Goal: Check status

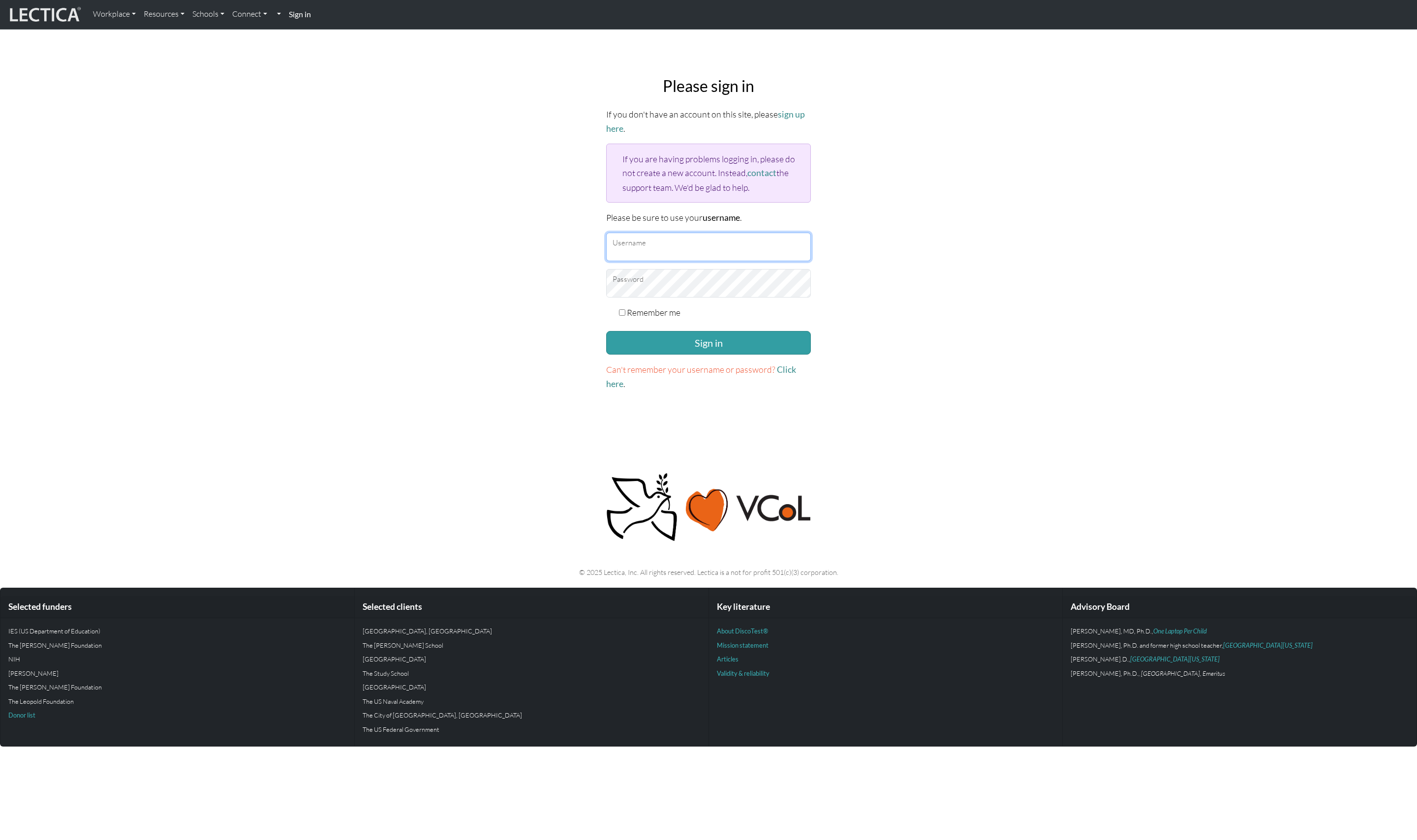
type input "snuffleumpagus"
click at [357, 287] on body "Workplace Assessments Why LectaTests? About LectaTests Leadership Leader develo…" at bounding box center [708, 373] width 1417 height 746
click at [755, 335] on button "Sign in" at bounding box center [708, 343] width 204 height 24
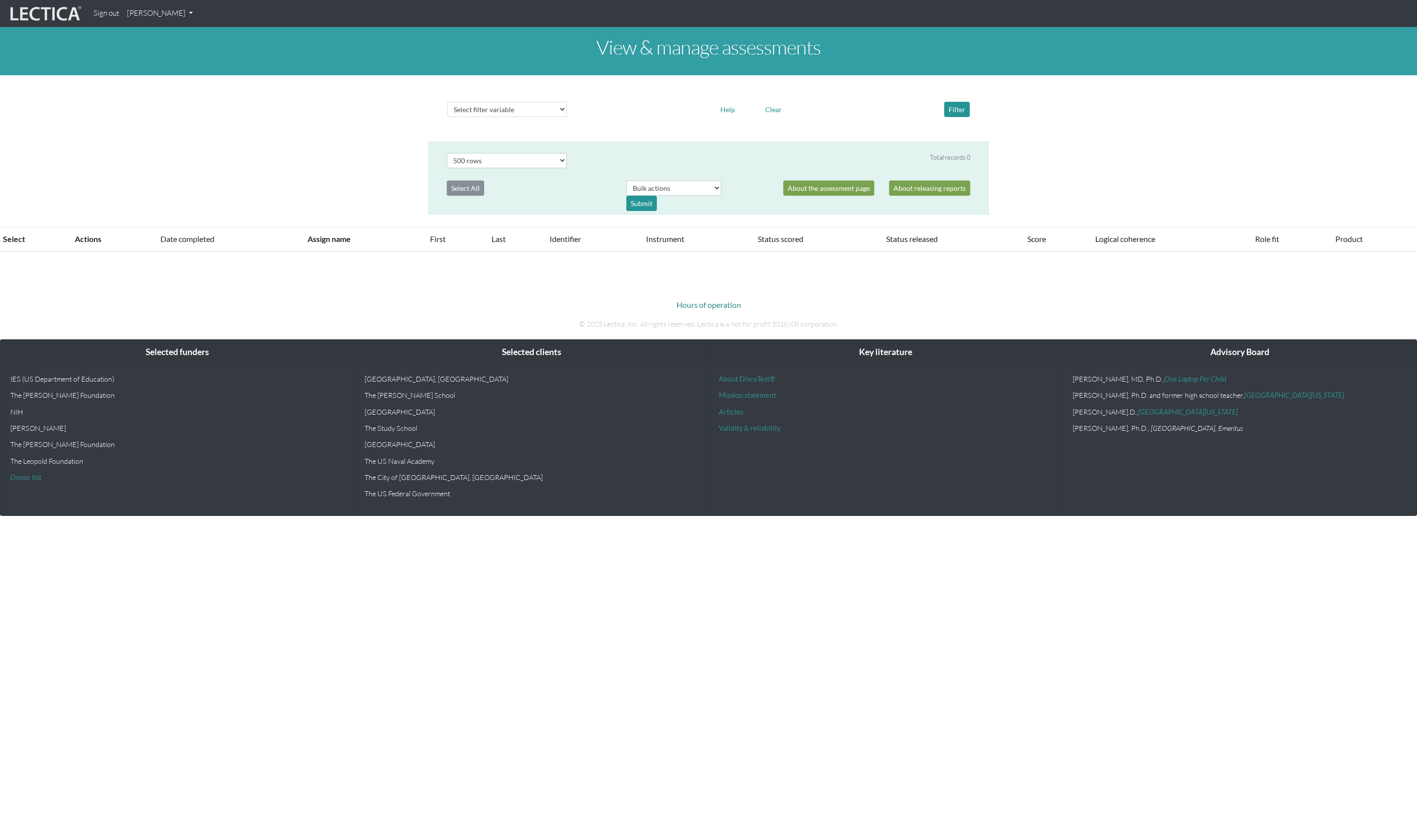
select select "500"
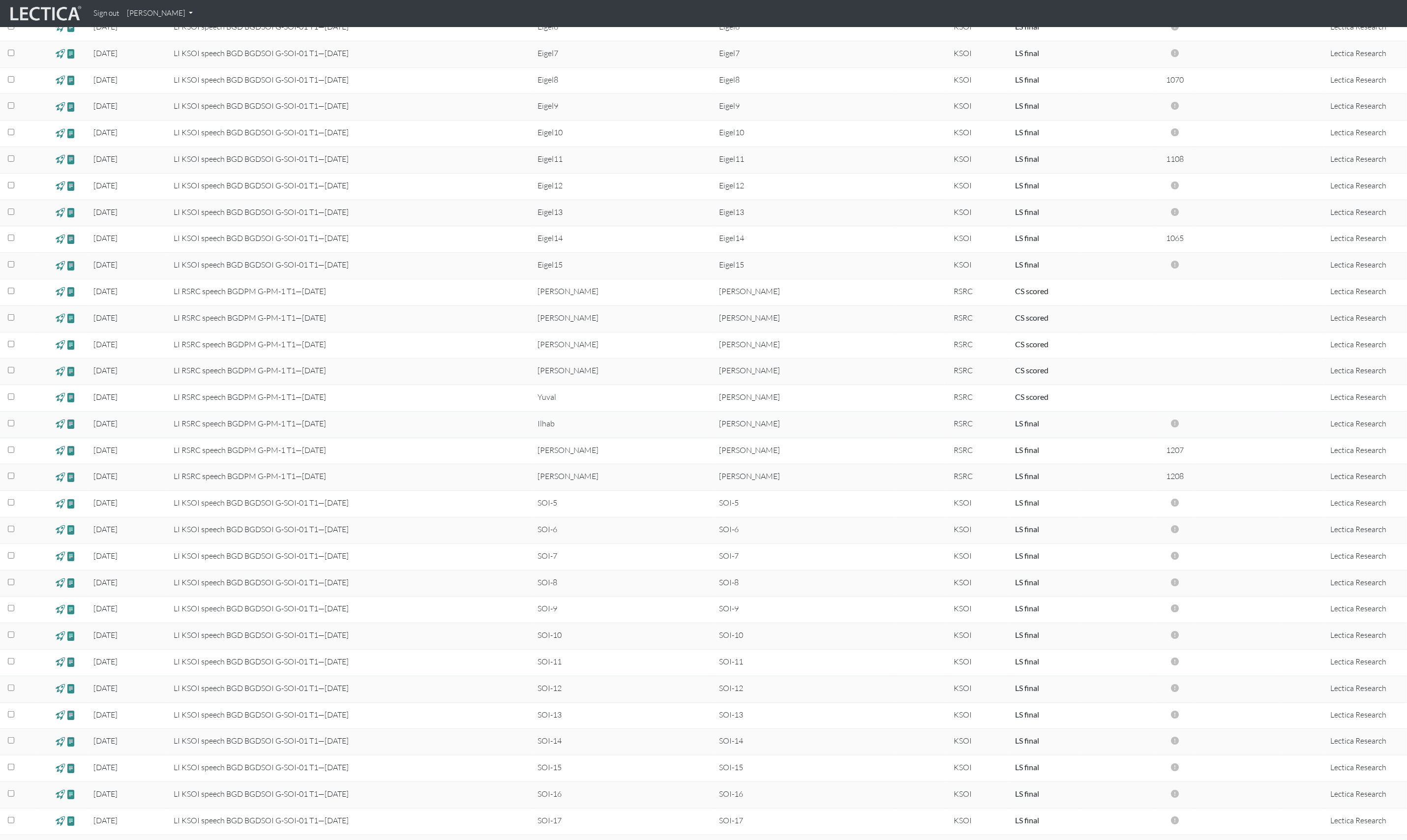
scroll to position [552, 0]
click at [76, 425] on span at bounding box center [71, 423] width 10 height 11
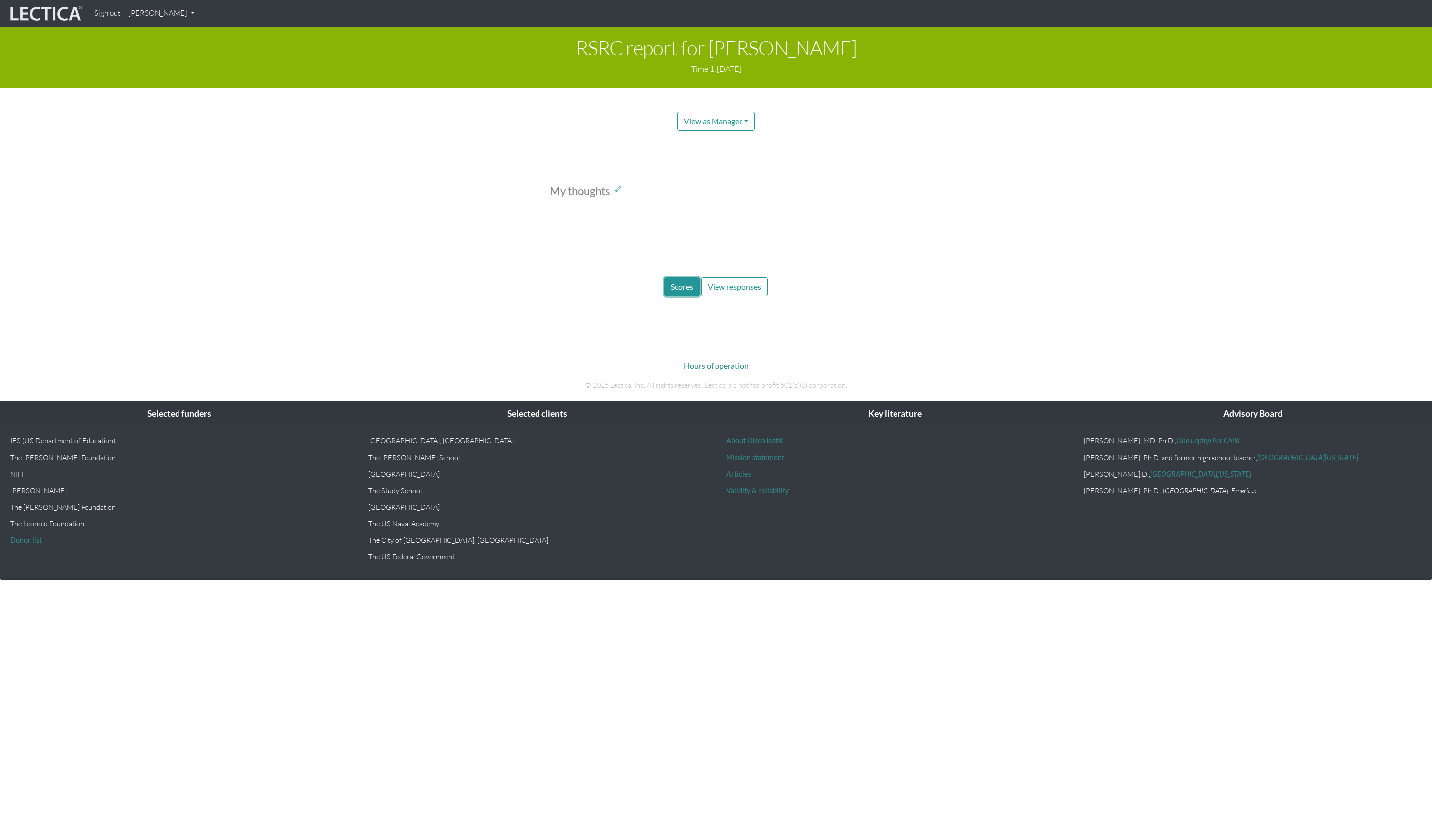
click at [688, 288] on span "Scores" at bounding box center [681, 286] width 22 height 10
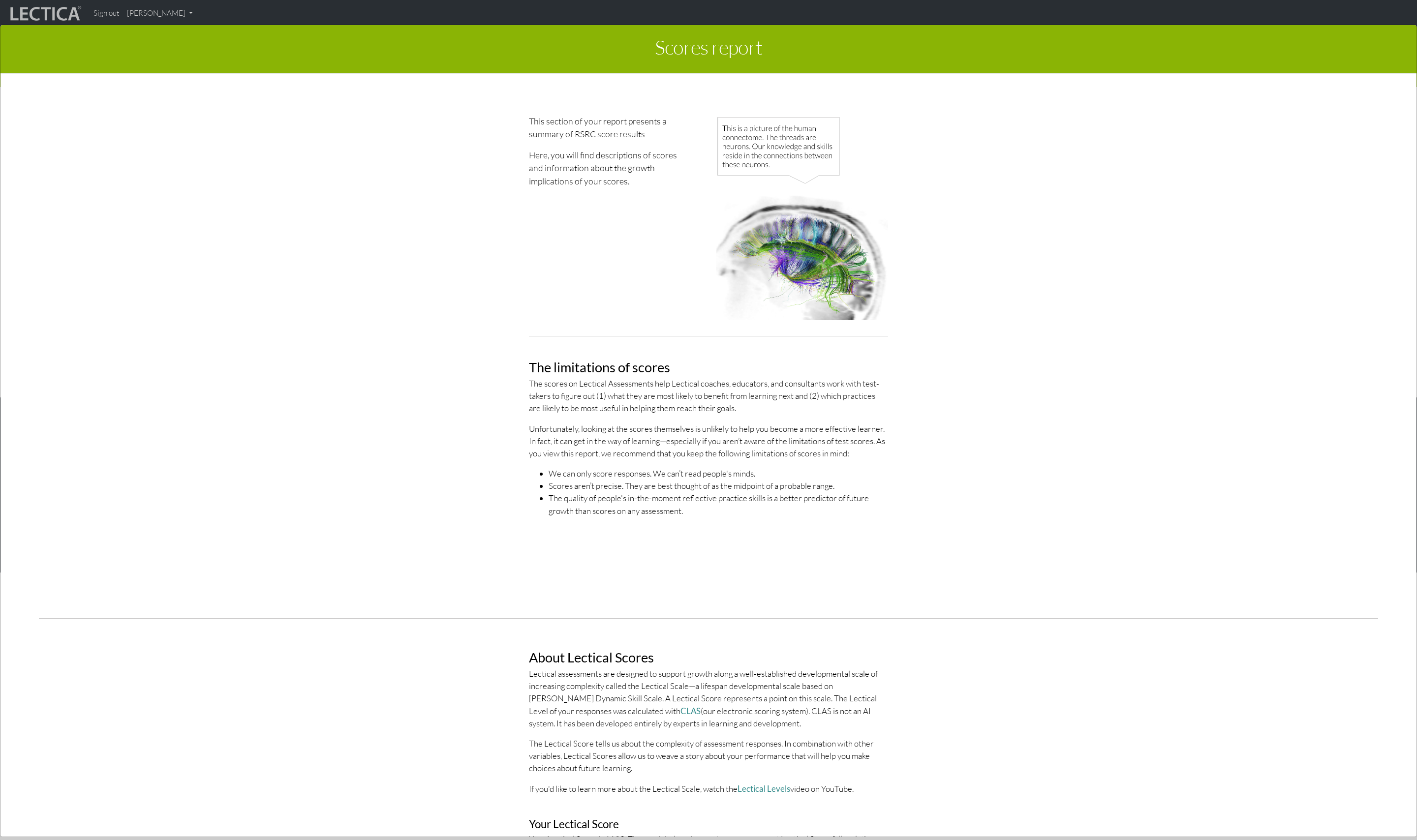
scroll to position [2, 0]
